Goal: Task Accomplishment & Management: Manage account settings

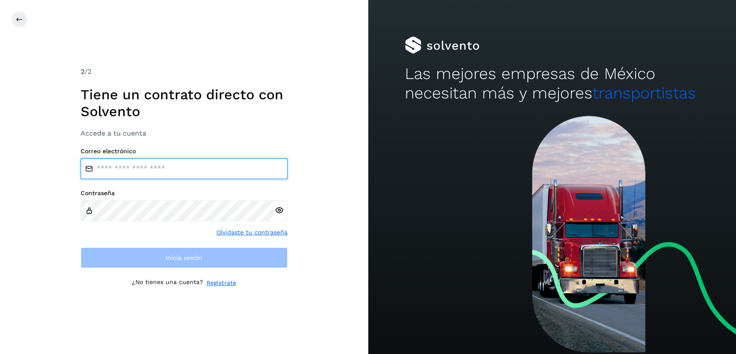
click at [210, 166] on input "email" at bounding box center [184, 168] width 207 height 21
type input "**********"
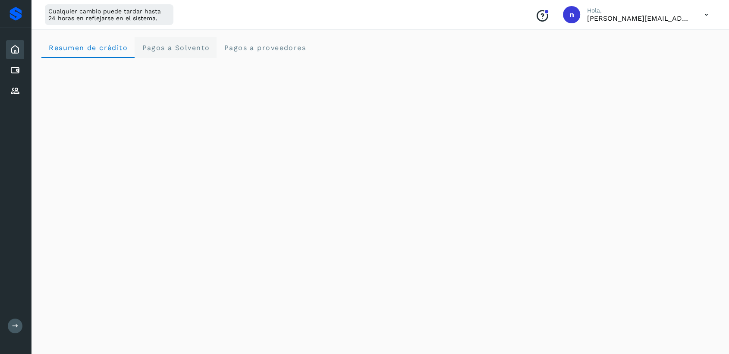
click at [188, 44] on span "Pagos a Solvento" at bounding box center [175, 48] width 68 height 8
click at [10, 47] on icon at bounding box center [15, 49] width 10 height 10
click at [14, 52] on icon at bounding box center [15, 49] width 10 height 10
click at [78, 42] on crédito "Resumen de crédito" at bounding box center [87, 47] width 93 height 21
